Goal: Information Seeking & Learning: Compare options

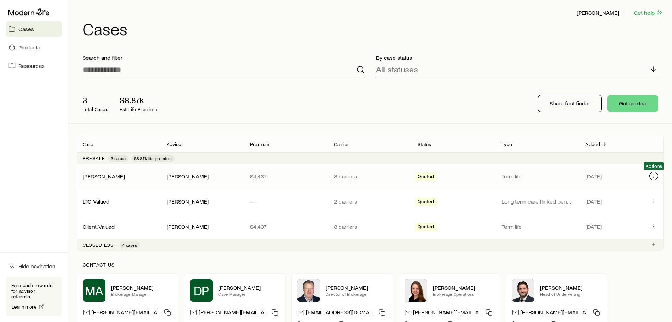
click at [655, 178] on icon "Client cases" at bounding box center [654, 176] width 6 height 6
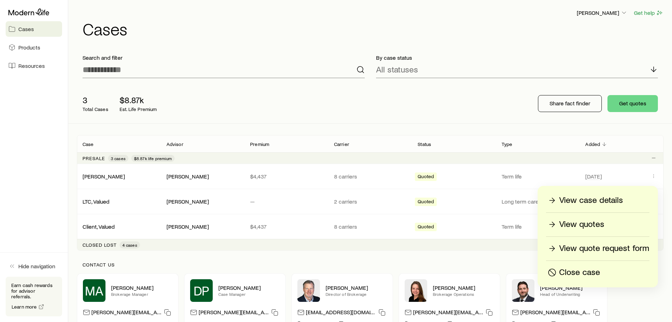
click at [611, 248] on p "View quote request form" at bounding box center [604, 247] width 90 height 11
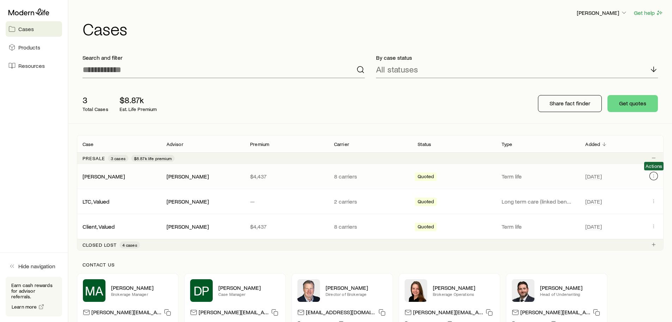
click at [652, 178] on icon "Client cases" at bounding box center [654, 176] width 6 height 6
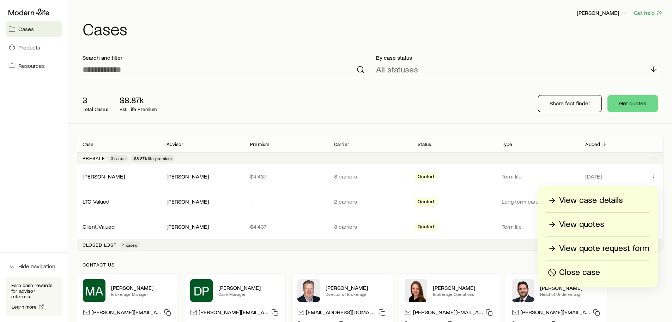
click at [595, 224] on p "View quotes" at bounding box center [581, 223] width 45 height 11
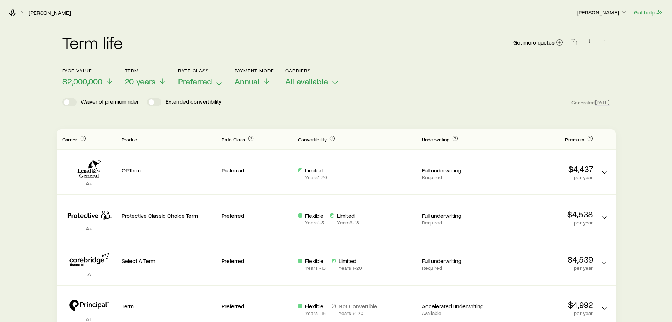
click at [210, 83] on span "Preferred" at bounding box center [195, 81] width 34 height 10
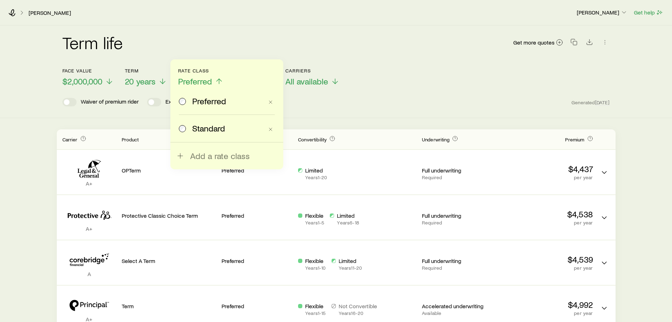
click at [210, 128] on span "Standard" at bounding box center [208, 128] width 33 height 10
